Goal: Complete application form

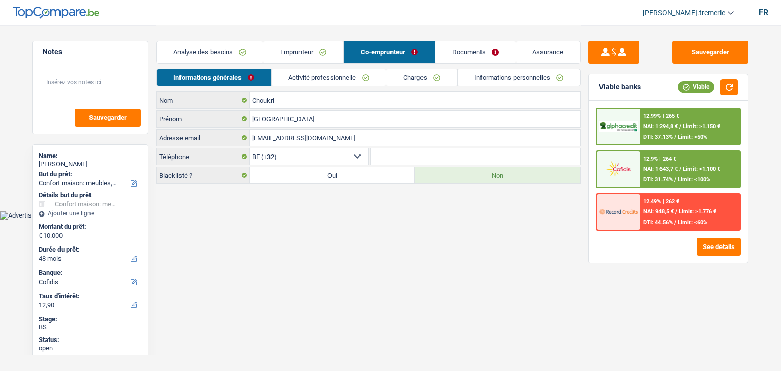
select select "household"
select select "48"
select select "cofidis"
click at [496, 85] on link "Informations personnelles" at bounding box center [518, 77] width 122 height 17
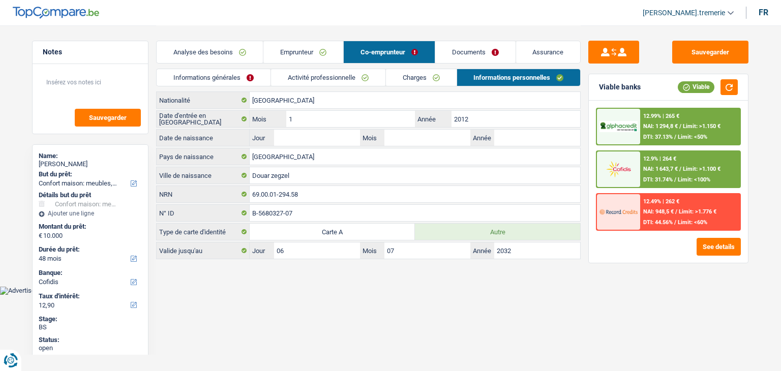
click at [421, 295] on html "Vous avez le contrôle de vos données Nous utilisons des cookies, tout comme nos…" at bounding box center [390, 147] width 781 height 295
click at [697, 9] on span "[PERSON_NAME].tremerie" at bounding box center [683, 13] width 82 height 9
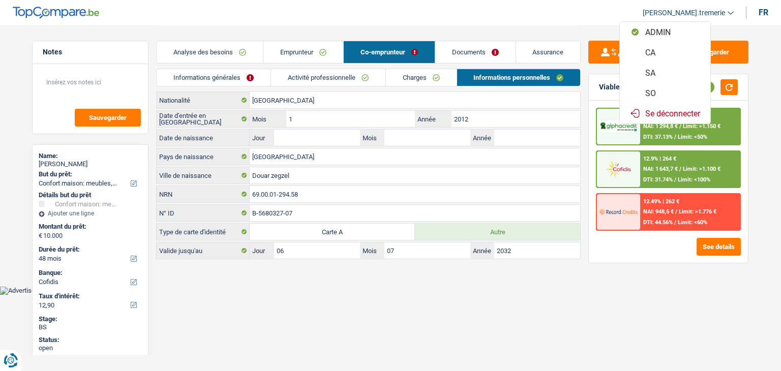
click at [670, 92] on button "SO" at bounding box center [665, 93] width 90 height 20
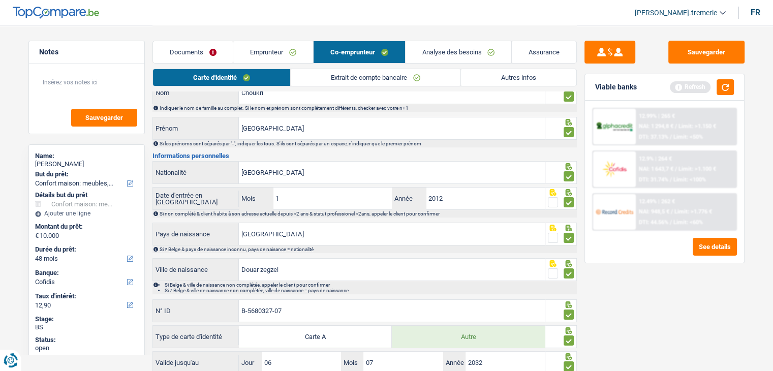
scroll to position [118, 0]
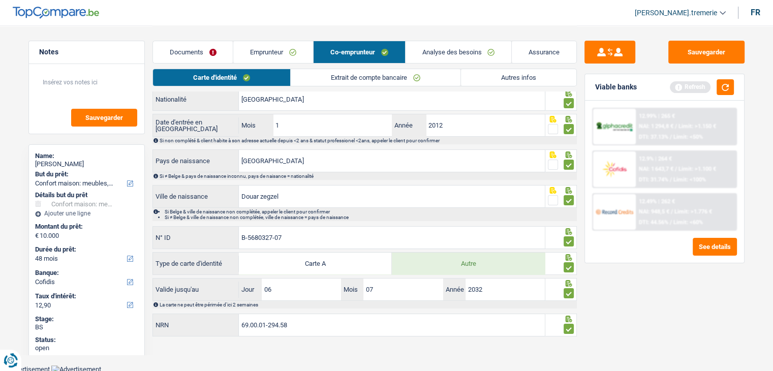
click at [692, 9] on span "[PERSON_NAME].tremerie" at bounding box center [676, 13] width 82 height 9
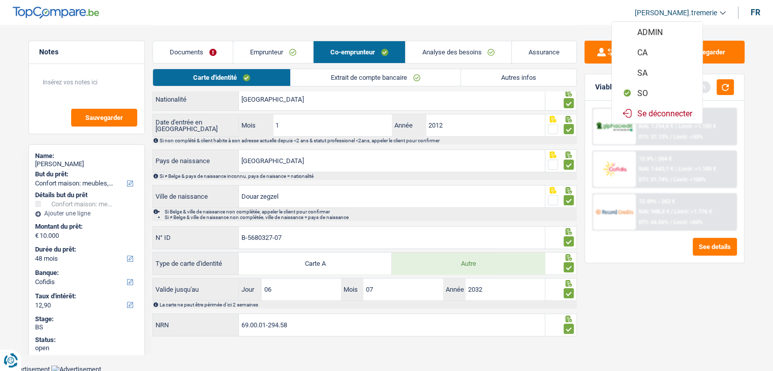
click at [657, 35] on button "ADMIN" at bounding box center [657, 32] width 90 height 20
select select "32"
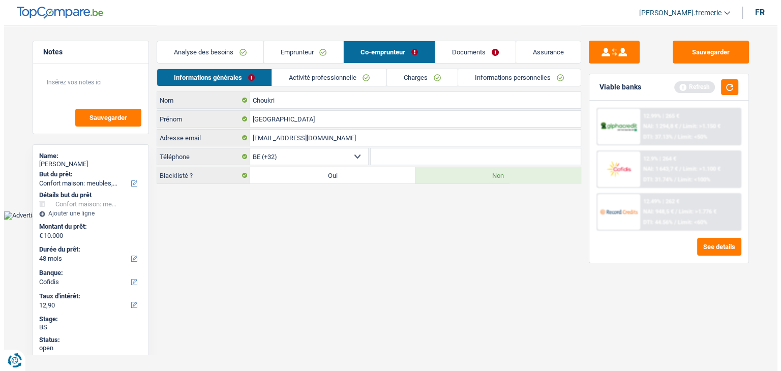
scroll to position [0, 0]
click at [483, 78] on link "Informations personnelles" at bounding box center [518, 77] width 122 height 17
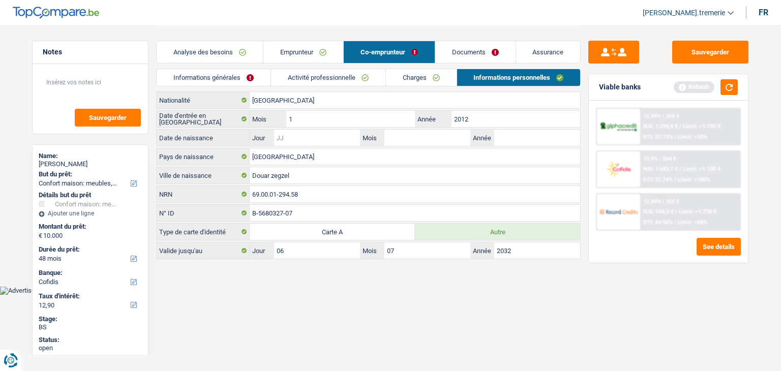
click at [332, 138] on input "Jour" at bounding box center [317, 138] width 86 height 16
type input "01"
type input "1969"
click at [734, 84] on button "button" at bounding box center [728, 87] width 17 height 16
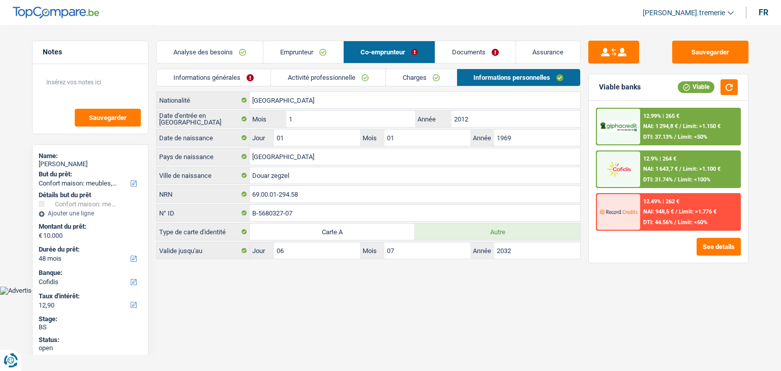
click at [631, 161] on img at bounding box center [618, 169] width 38 height 19
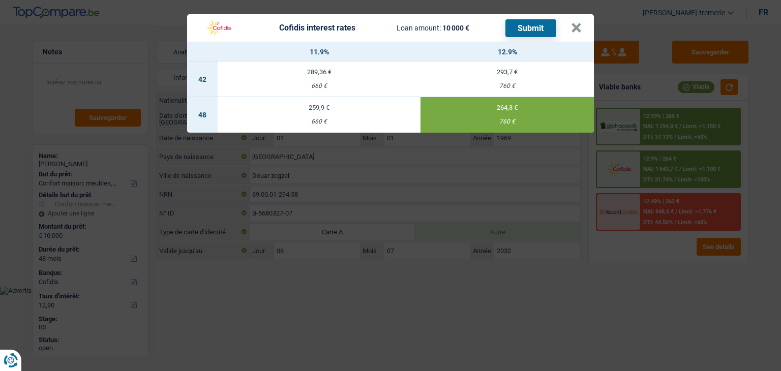
click at [535, 23] on button "Submit" at bounding box center [530, 28] width 51 height 18
click at [582, 25] on header "Cofidis interest rates Loan amount: 10 000 € Submit ×" at bounding box center [390, 27] width 407 height 27
click at [572, 28] on button "×" at bounding box center [576, 28] width 11 height 10
